Goal: Task Accomplishment & Management: Manage account settings

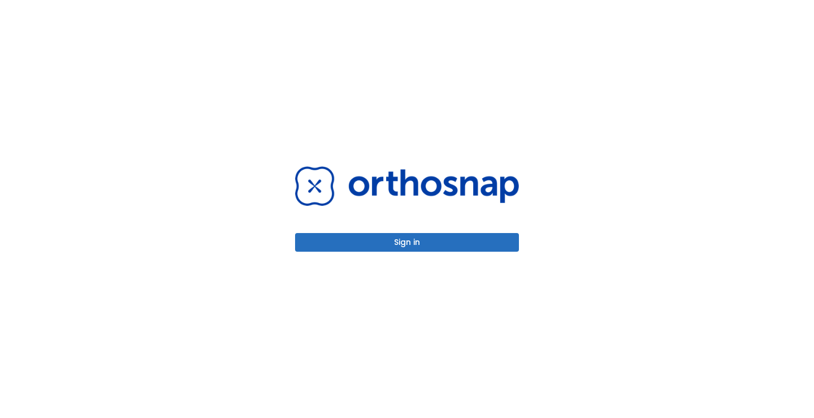
click at [451, 250] on button "Sign in" at bounding box center [407, 242] width 224 height 19
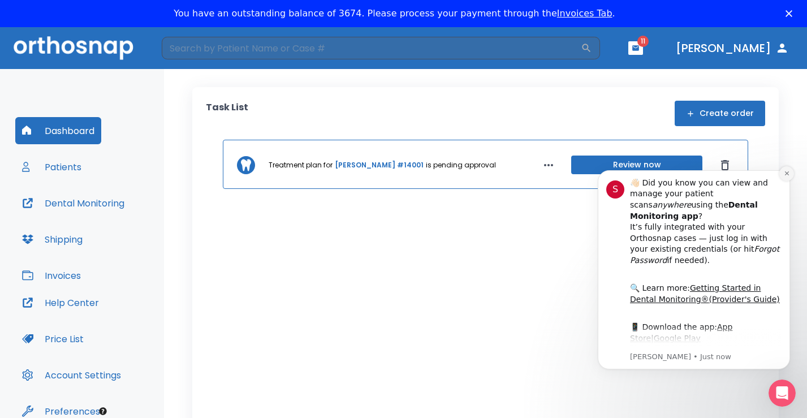
click at [787, 174] on icon "Dismiss notification" at bounding box center [786, 173] width 4 height 4
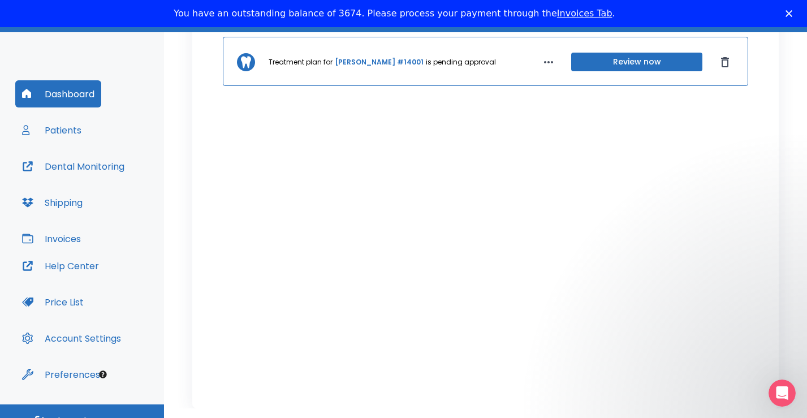
scroll to position [54, 0]
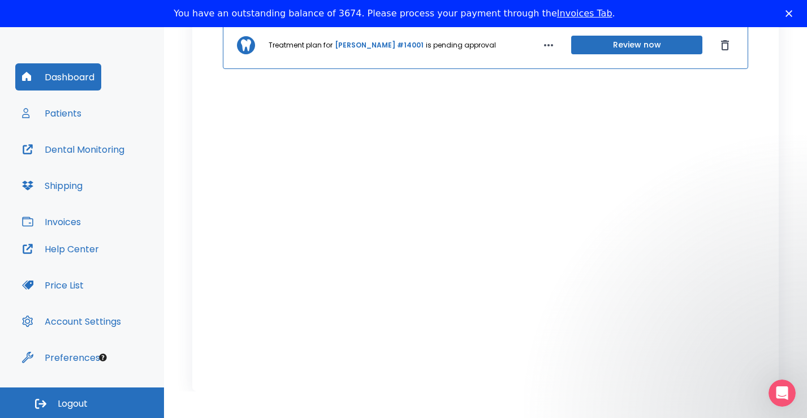
click at [66, 114] on button "Patients" at bounding box center [51, 113] width 73 height 27
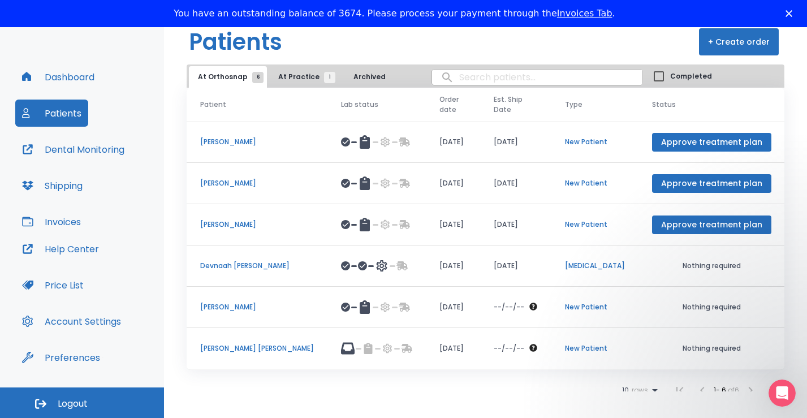
scroll to position [5, 0]
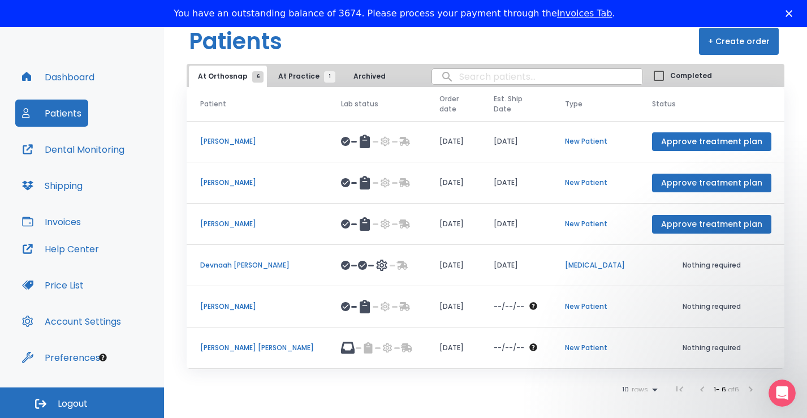
click at [245, 301] on p "[PERSON_NAME]" at bounding box center [257, 306] width 114 height 10
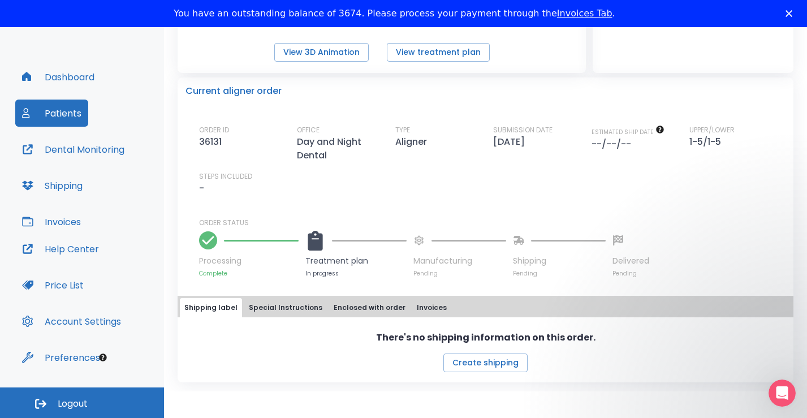
scroll to position [19, 0]
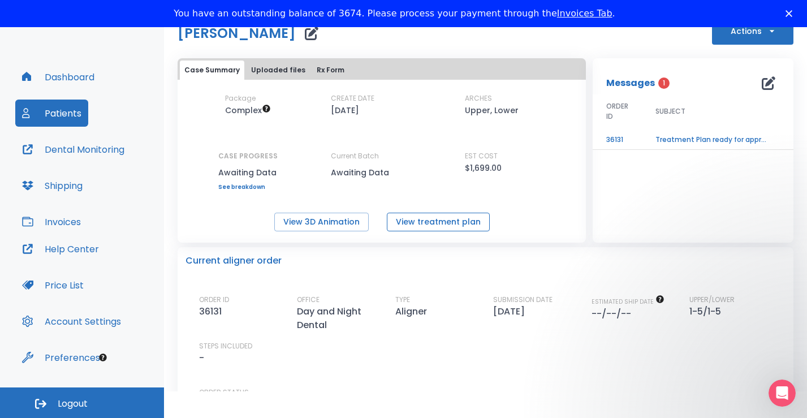
click at [463, 220] on button "View treatment plan" at bounding box center [438, 222] width 103 height 19
click at [346, 217] on button "View 3D Animation" at bounding box center [321, 222] width 94 height 19
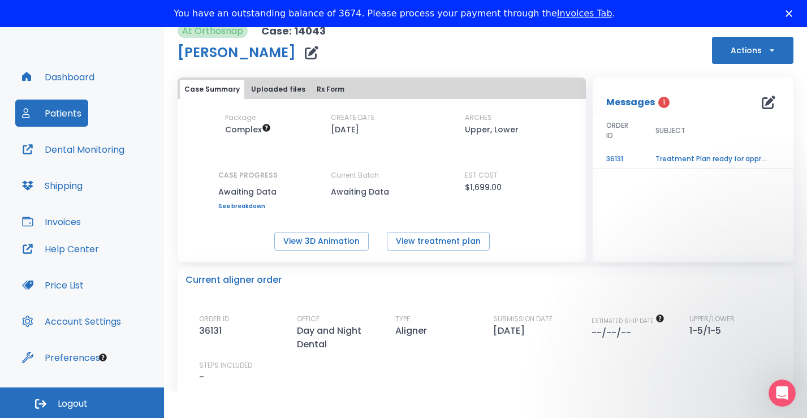
click at [733, 50] on button "Actions" at bounding box center [752, 50] width 81 height 27
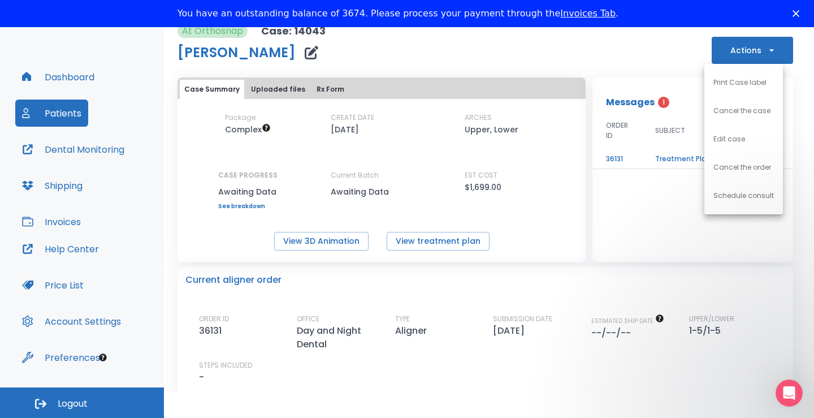
click at [562, 65] on div at bounding box center [407, 209] width 814 height 418
